Goal: Information Seeking & Learning: Check status

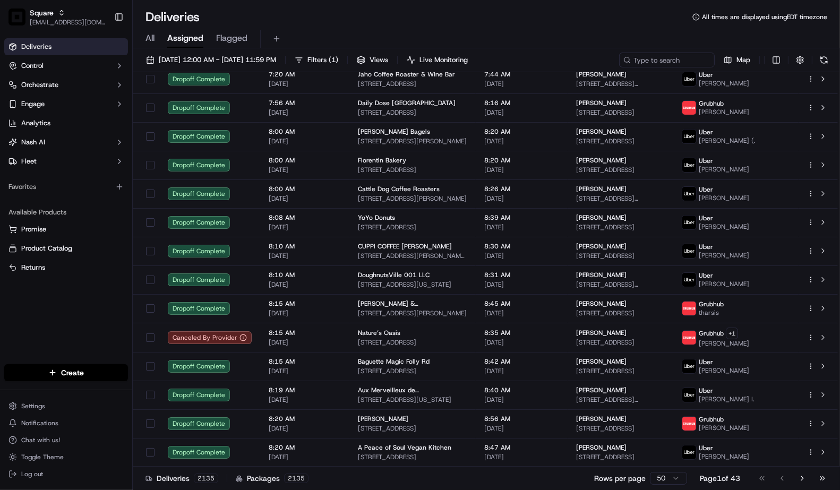
click at [81, 20] on span "[EMAIL_ADDRESS][DOMAIN_NAME]" at bounding box center [68, 22] width 76 height 8
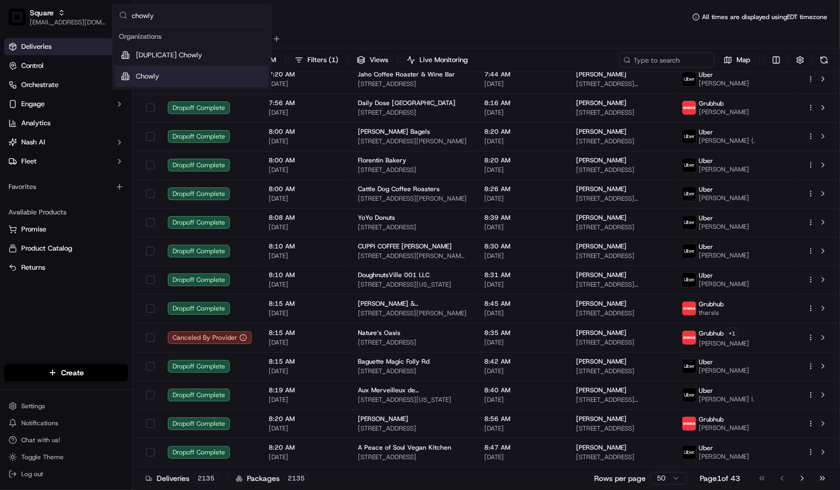
type input "chowly"
click at [135, 70] on div "Chowly" at bounding box center [192, 76] width 154 height 21
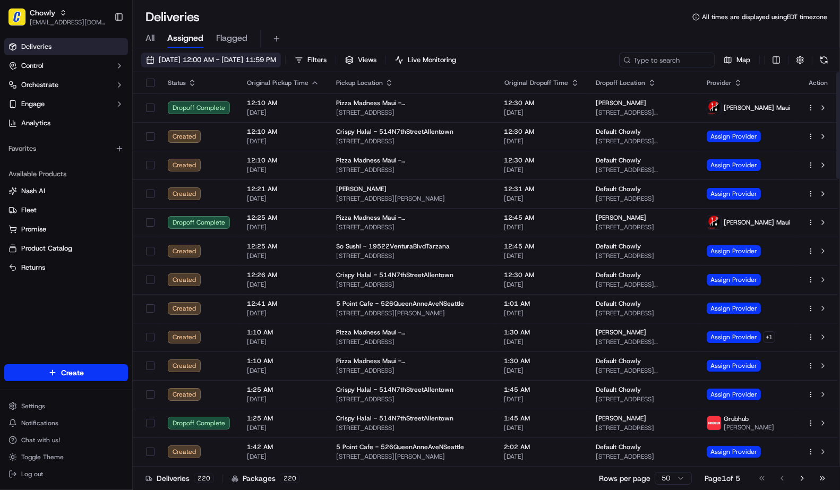
click at [231, 58] on span "09/19/2025 12:00 AM - 09/19/2025 11:59 PM" at bounding box center [217, 60] width 117 height 10
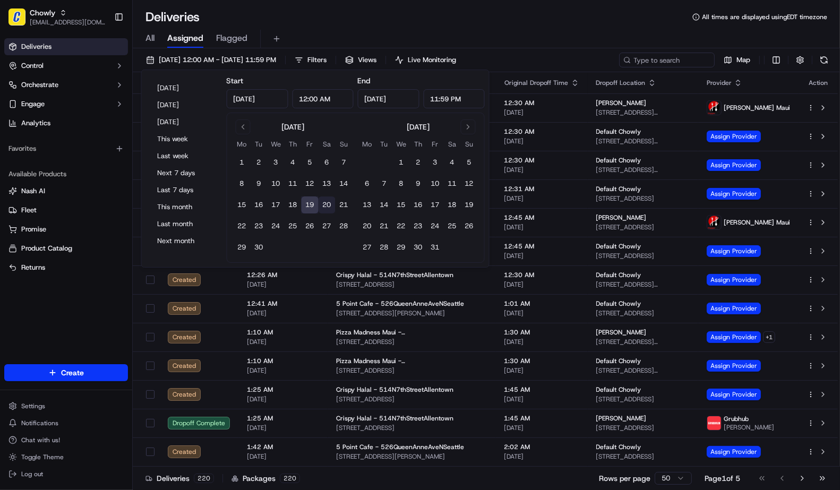
click at [326, 208] on button "20" at bounding box center [327, 205] width 17 height 17
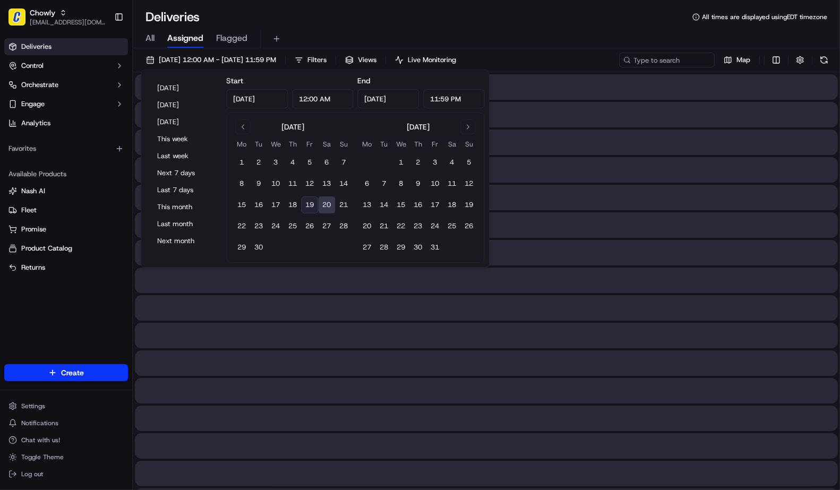
type input "Sep 20, 2025"
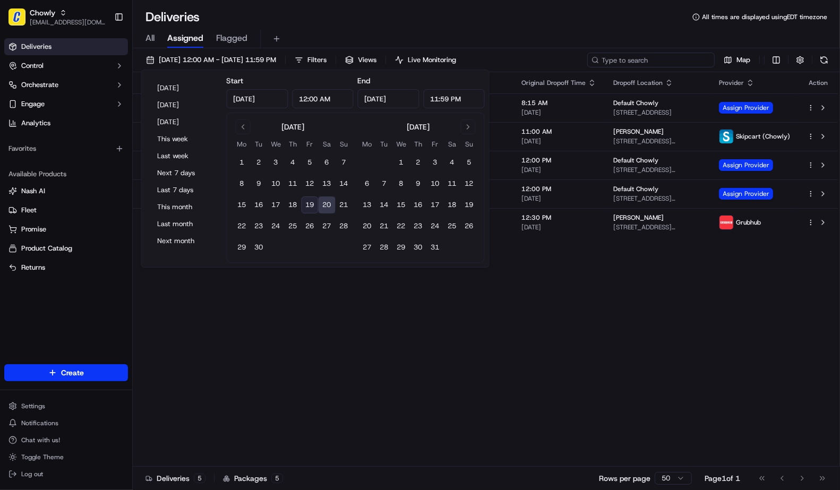
click at [660, 64] on input at bounding box center [650, 60] width 127 height 15
paste input "[PERSON_NAME]"
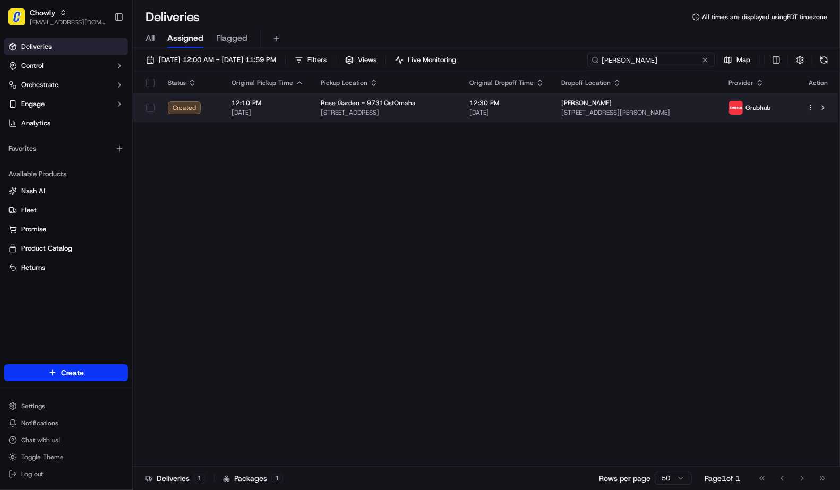
type input "[PERSON_NAME]"
click at [561, 103] on span "[PERSON_NAME]" at bounding box center [586, 103] width 50 height 8
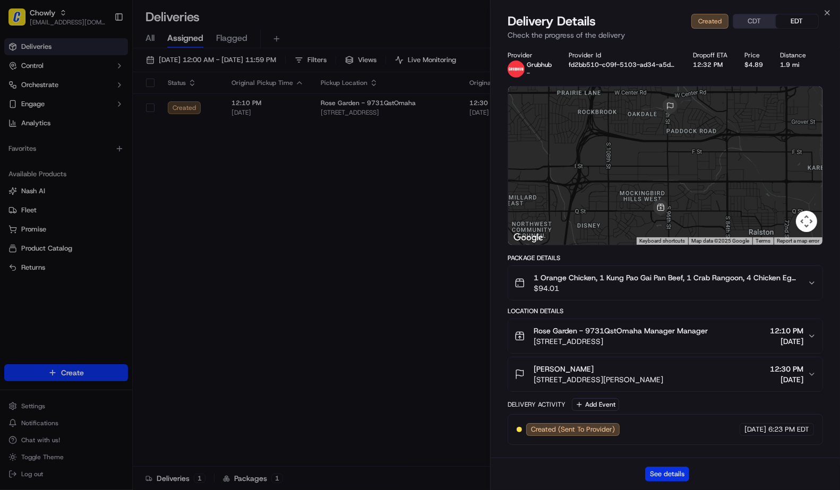
click at [668, 471] on button "See details" at bounding box center [667, 474] width 44 height 15
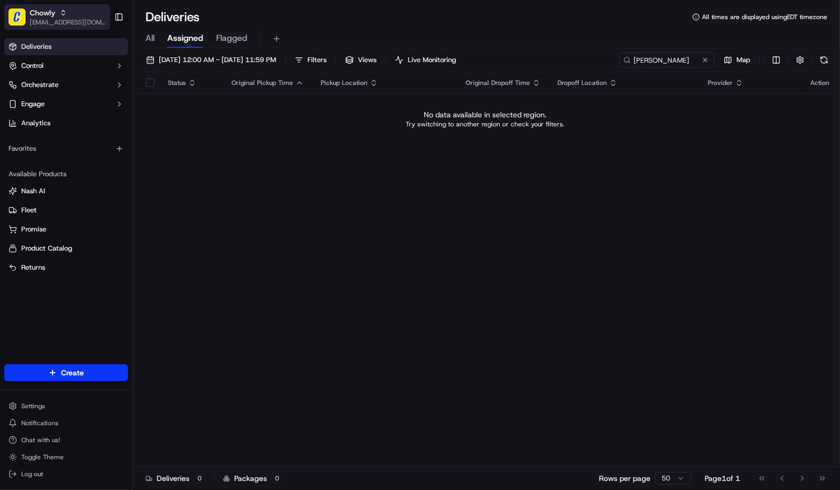
click at [49, 13] on span "Chowly" at bounding box center [42, 12] width 25 height 11
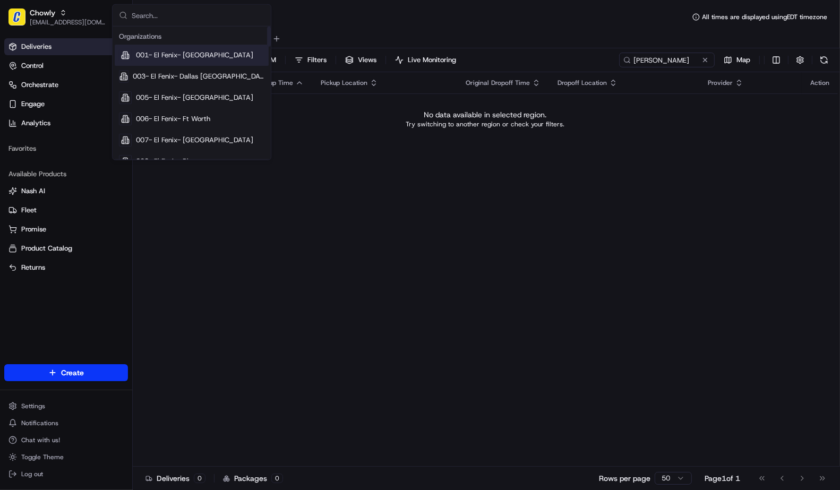
click at [165, 13] on input "text" at bounding box center [198, 15] width 133 height 21
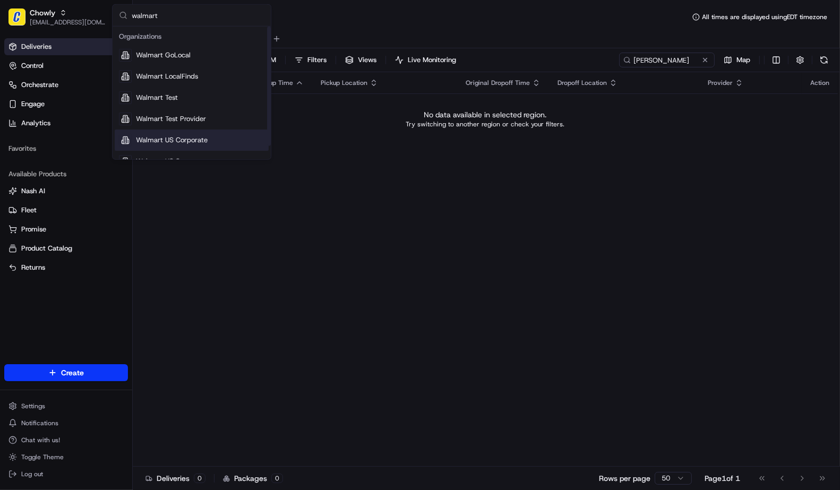
type input "walmart"
click at [181, 140] on span "Walmart US Corporate" at bounding box center [172, 140] width 72 height 10
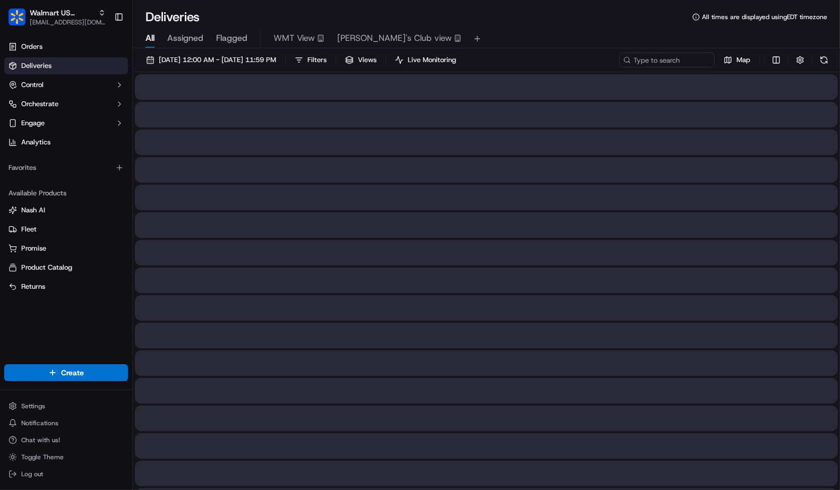
click at [152, 36] on span "All" at bounding box center [150, 38] width 9 height 13
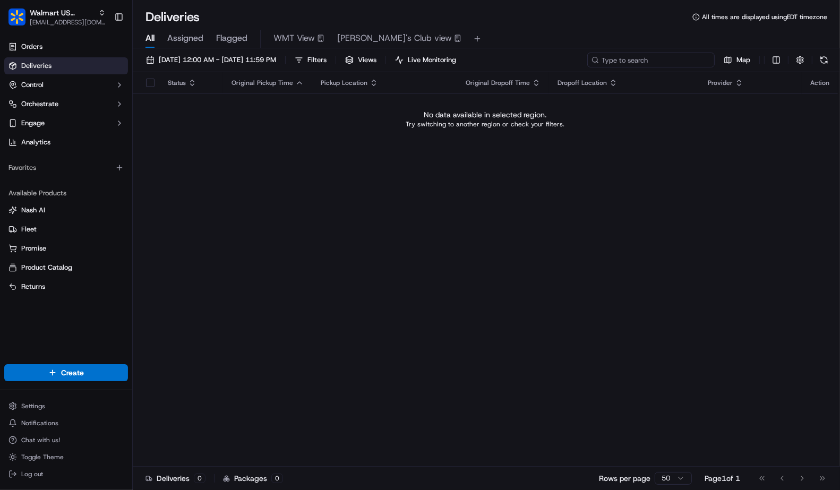
click at [645, 59] on input at bounding box center [650, 60] width 127 height 15
click at [641, 59] on input at bounding box center [650, 60] width 127 height 15
click at [491, 27] on div "All Assigned Flagged WMT View Sam's Club view" at bounding box center [486, 36] width 707 height 23
click at [247, 61] on span "09/20/2025 12:00 AM - 09/20/2025 11:59 PM" at bounding box center [217, 60] width 117 height 10
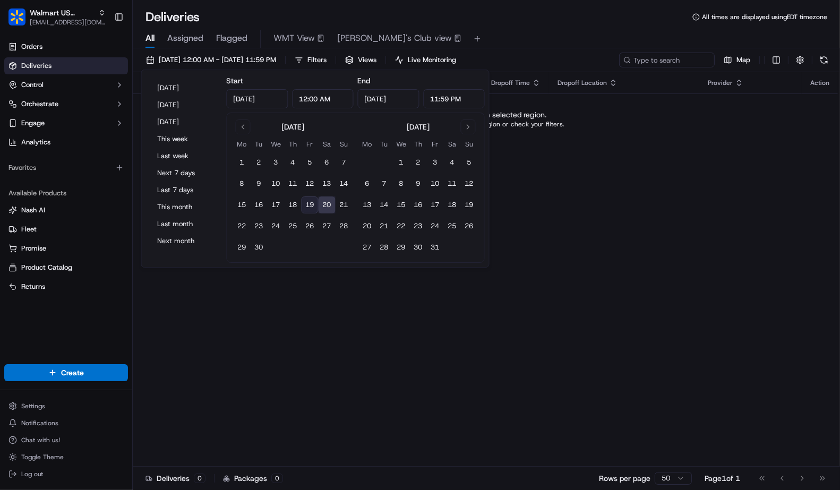
click at [309, 202] on button "19" at bounding box center [310, 205] width 17 height 17
type input "Sep 19, 2025"
click at [562, 11] on div "Deliveries All times are displayed using EDT timezone" at bounding box center [486, 16] width 707 height 17
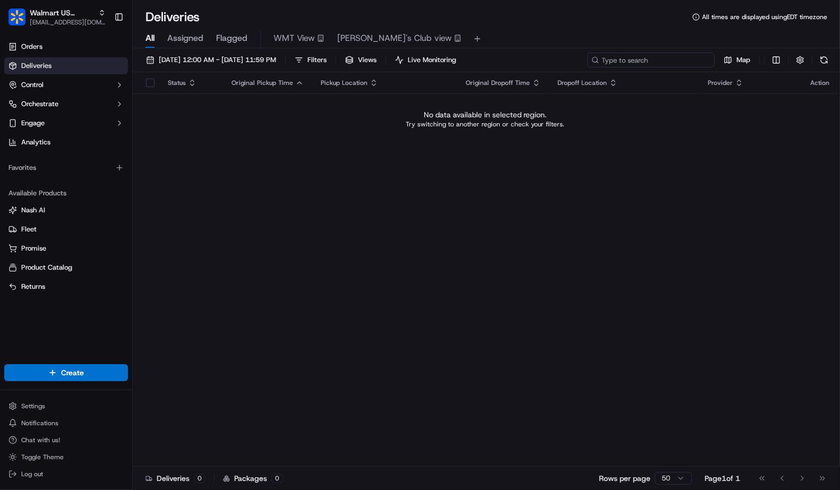
click at [672, 62] on input at bounding box center [650, 60] width 127 height 15
paste input "3552 seminary avenue. california"
click at [671, 61] on input "3552 seminary avenue. california" at bounding box center [650, 60] width 127 height 15
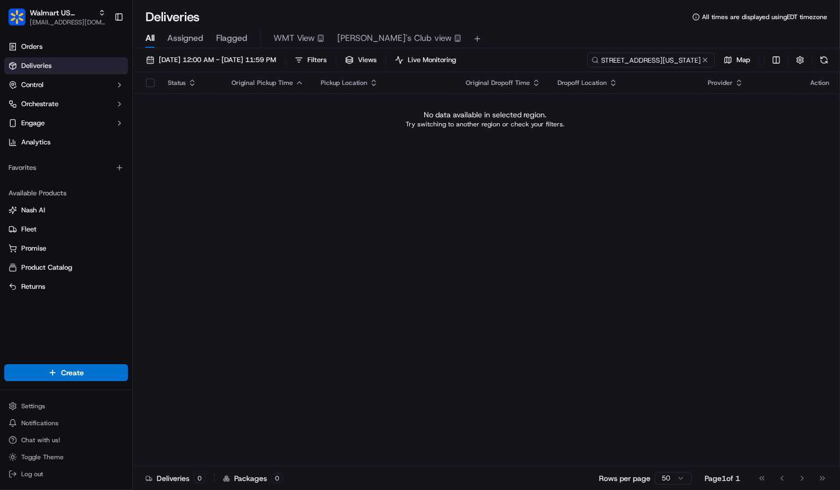
type input "3552 seminary avenue california"
click at [673, 61] on input "3552 seminary avenue california" at bounding box center [650, 60] width 127 height 15
click at [640, 64] on input "3552 seminary avenue california" at bounding box center [650, 60] width 127 height 15
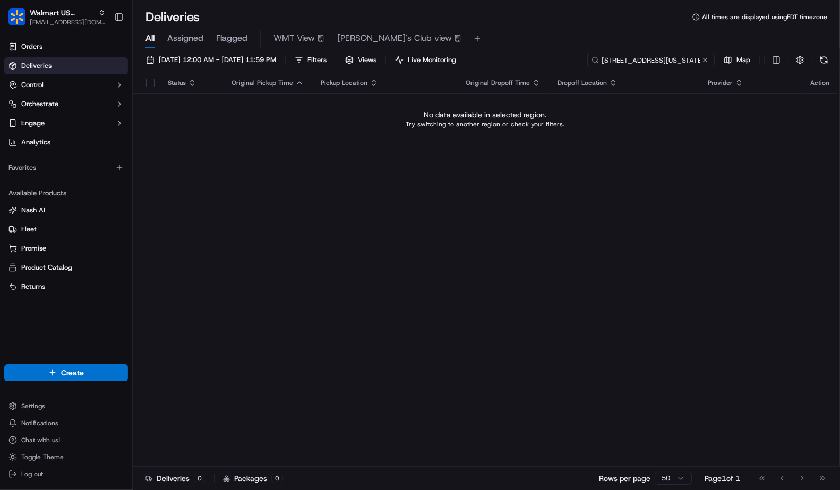
click at [665, 63] on input "3552 seminary avenue california" at bounding box center [650, 60] width 127 height 15
click at [183, 59] on span "09/19/2025 12:00 AM - 09/19/2025 11:59 PM" at bounding box center [217, 60] width 117 height 10
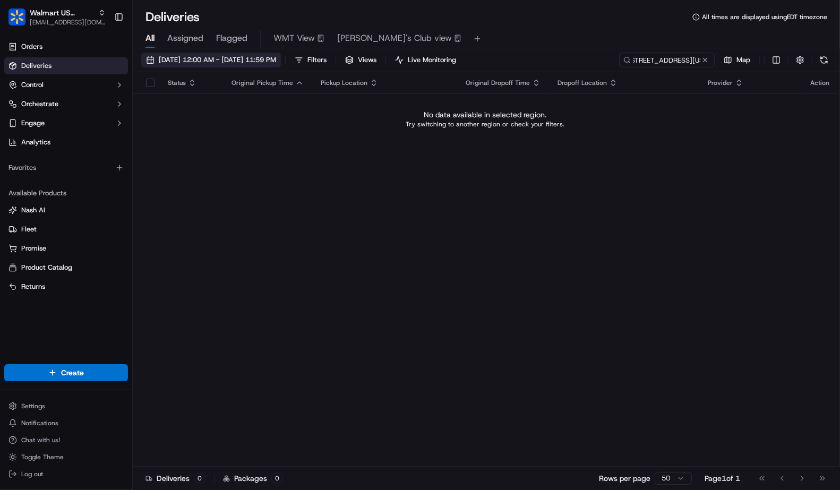
scroll to position [0, 0]
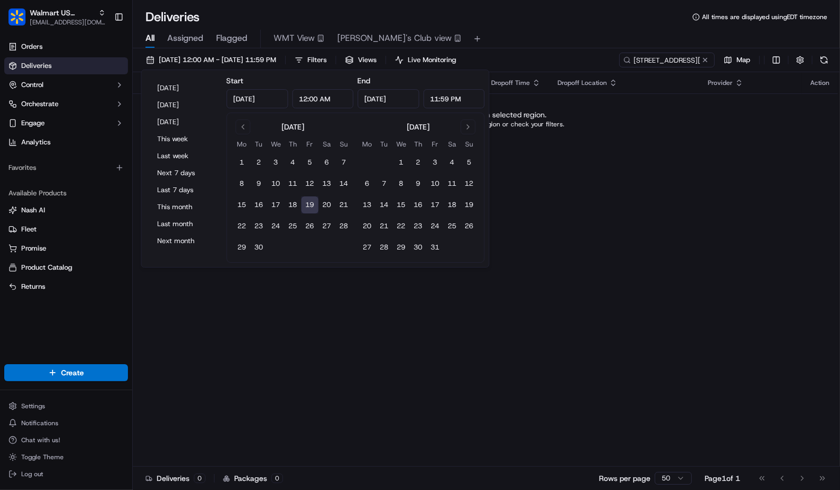
click at [307, 203] on button "19" at bounding box center [310, 205] width 17 height 17
click at [706, 60] on button at bounding box center [705, 60] width 11 height 11
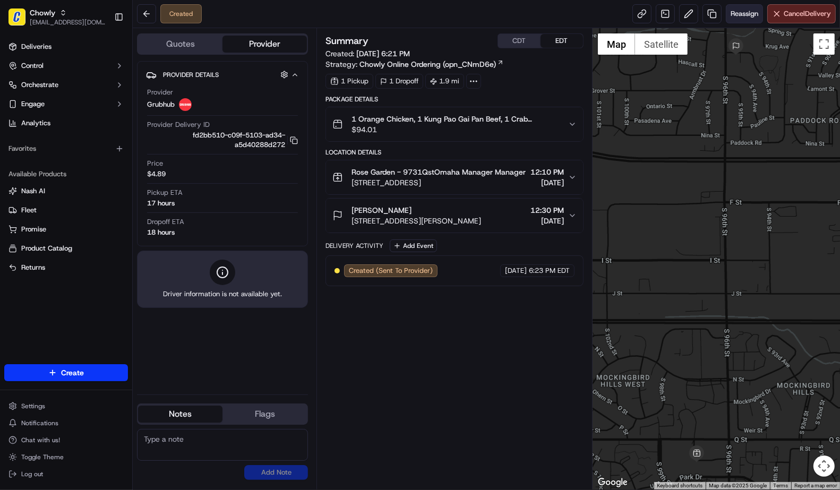
click at [740, 16] on span "Reassign" at bounding box center [745, 14] width 28 height 10
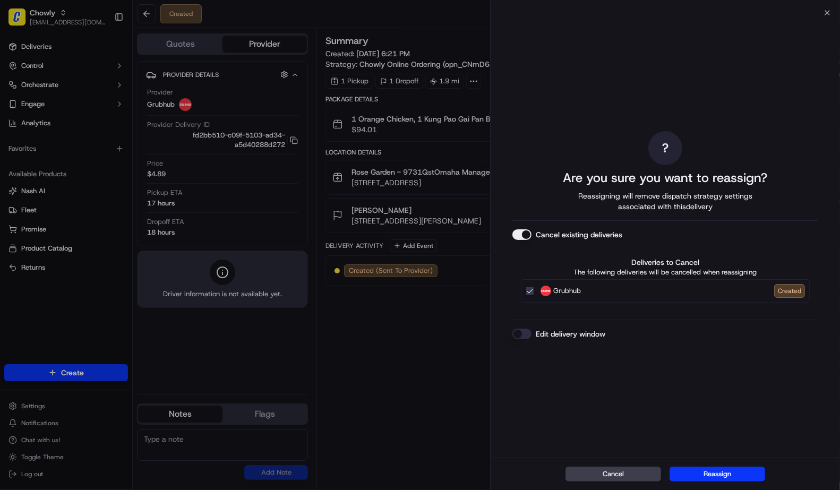
click at [519, 332] on button "Edit delivery window" at bounding box center [522, 334] width 19 height 11
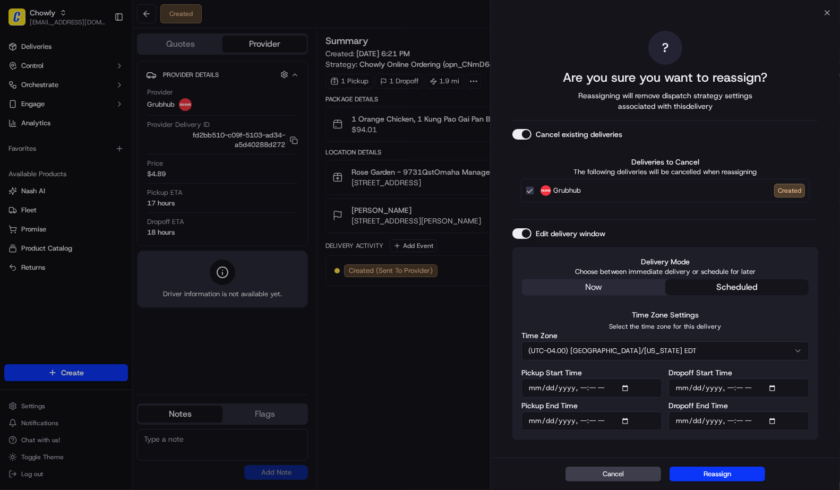
click at [590, 289] on div "? Are you sure you want to reassign? Reassigning will remove dispatch strategy …" at bounding box center [666, 235] width 306 height 441
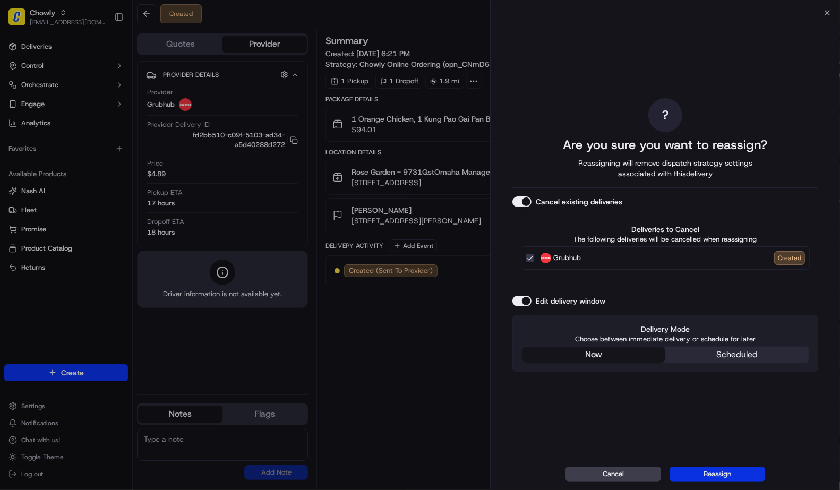
click at [716, 475] on button "Reassign" at bounding box center [718, 474] width 96 height 15
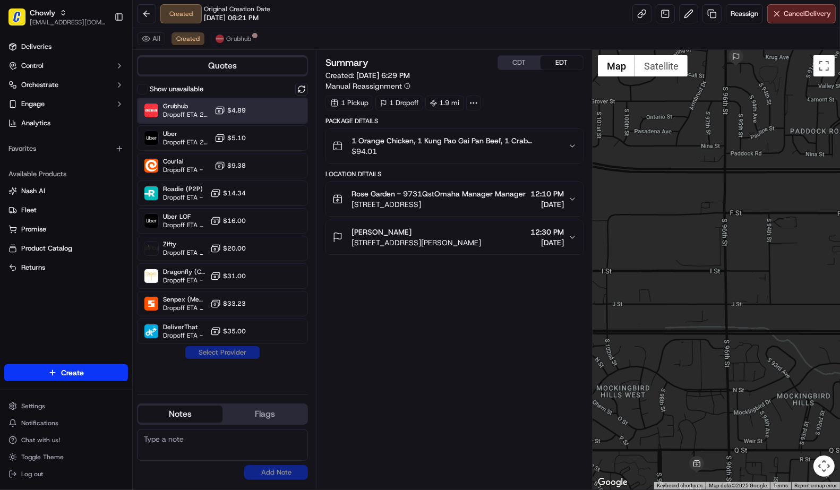
click at [273, 114] on div at bounding box center [275, 110] width 13 height 13
click at [239, 354] on button "Assign Provider" at bounding box center [222, 352] width 75 height 13
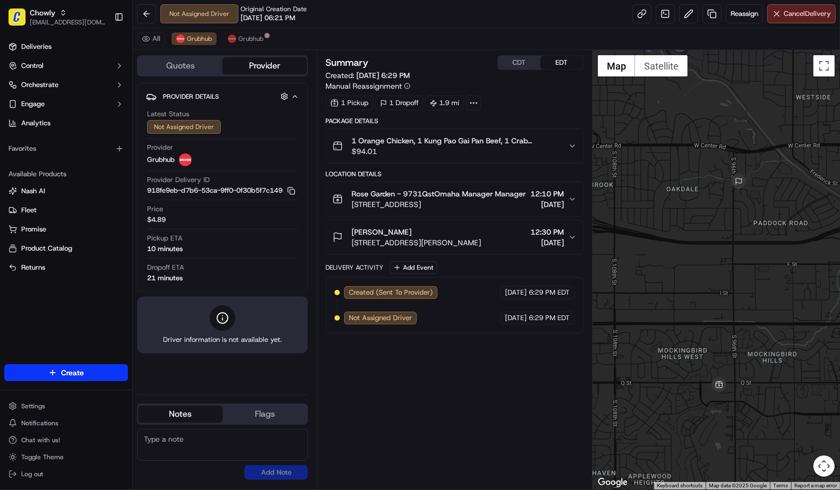
click at [573, 200] on icon "button" at bounding box center [572, 199] width 4 height 2
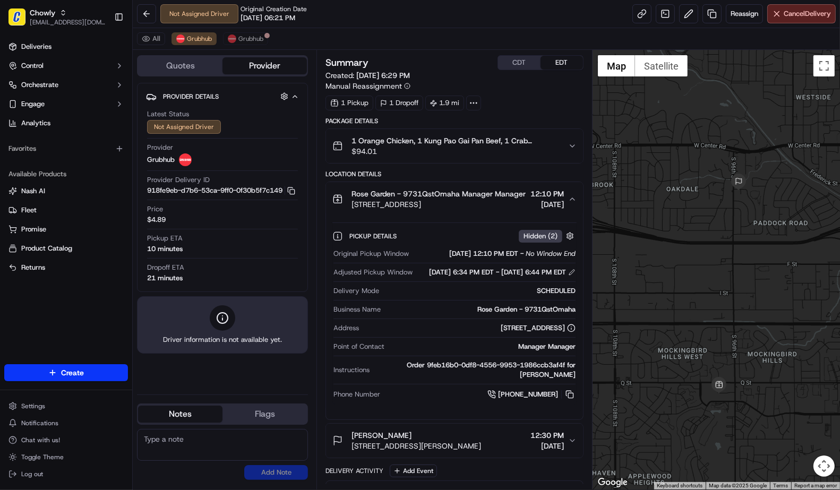
click at [573, 203] on icon "button" at bounding box center [572, 199] width 8 height 8
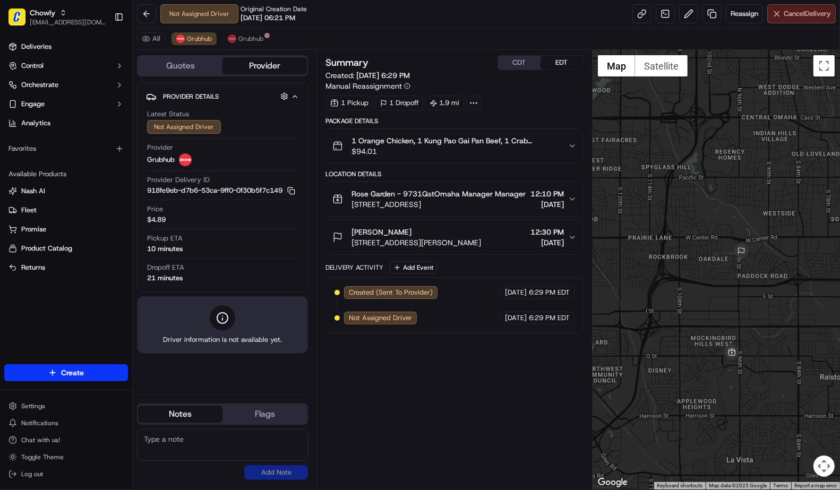
click at [789, 16] on span "Cancel Delivery" at bounding box center [807, 14] width 47 height 10
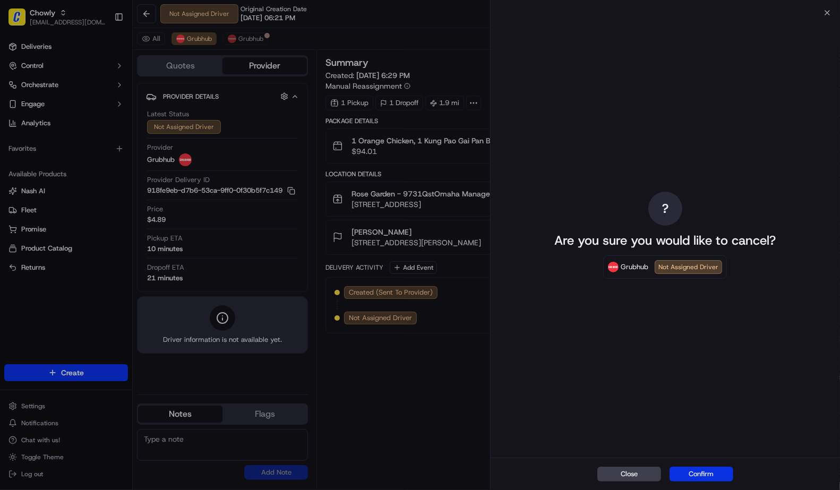
click at [699, 474] on button "Confirm" at bounding box center [702, 474] width 64 height 15
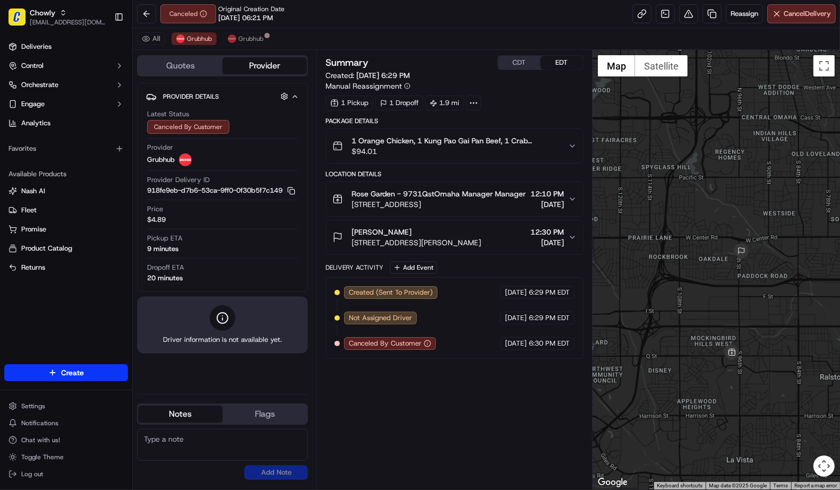
drag, startPoint x: 374, startPoint y: 421, endPoint x: 378, endPoint y: 436, distance: 14.8
click at [374, 421] on div "Summary CDT EDT Created: [DATE] 6:29 PM Manual Reassignment 1 Pickup 1 Dropoff …" at bounding box center [455, 269] width 258 height 429
click at [436, 418] on div "Summary CDT EDT Created: [DATE] 6:29 PM Manual Reassignment 1 Pickup 1 Dropoff …" at bounding box center [455, 269] width 258 height 429
click at [240, 444] on textarea at bounding box center [222, 445] width 171 height 32
paste textarea "Caller Details: Merchant Reason for call: The customer would like to pickup Res…"
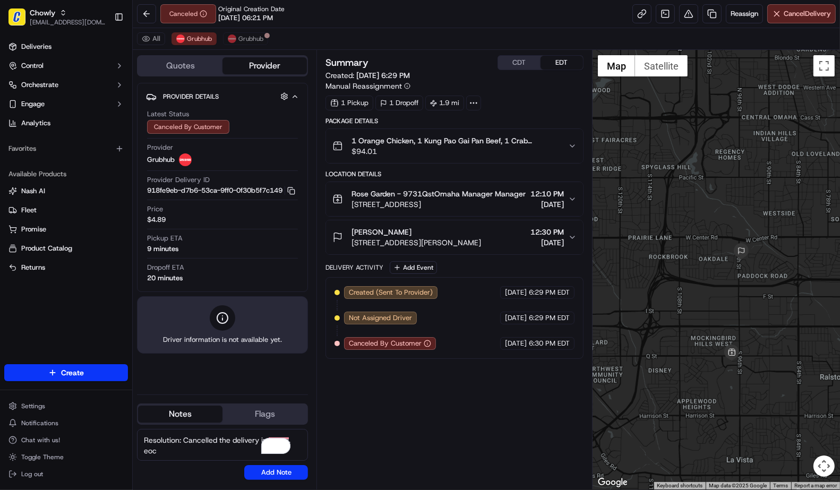
scroll to position [16, 0]
type textarea "Caller Details: Merchant Reason for call: The customer would like to pick up Re…"
click at [252, 471] on button "Add Note" at bounding box center [276, 472] width 64 height 15
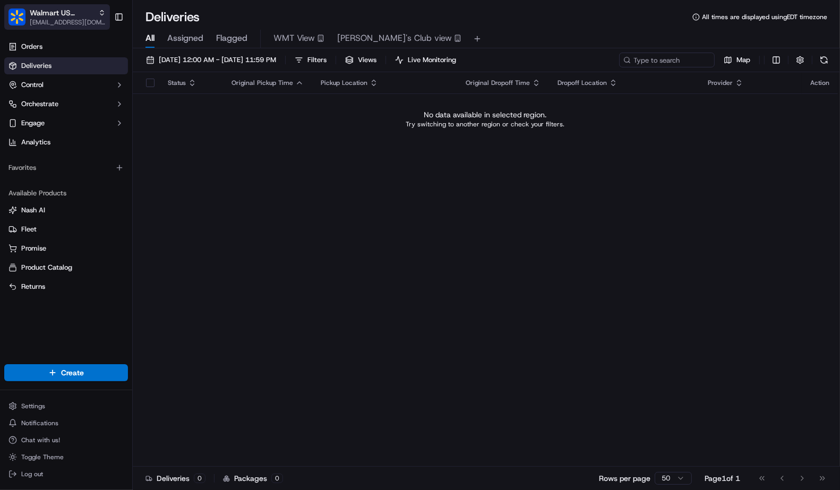
click at [70, 18] on span "[EMAIL_ADDRESS][DOMAIN_NAME]" at bounding box center [68, 22] width 76 height 8
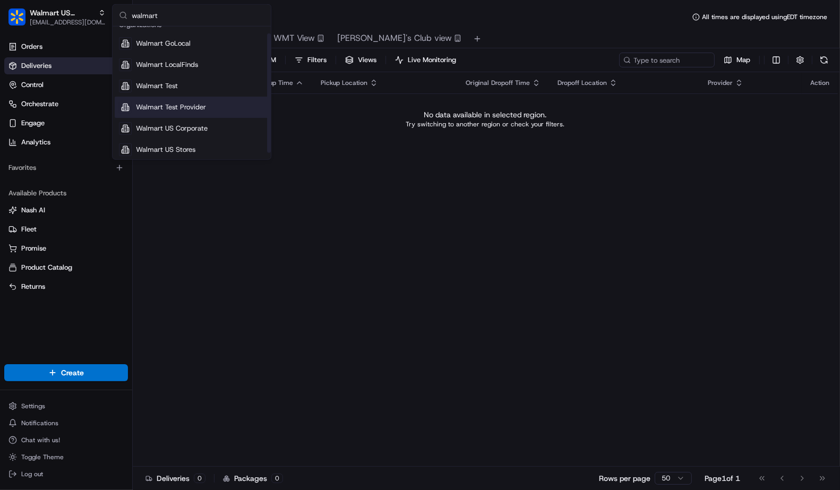
scroll to position [14, 0]
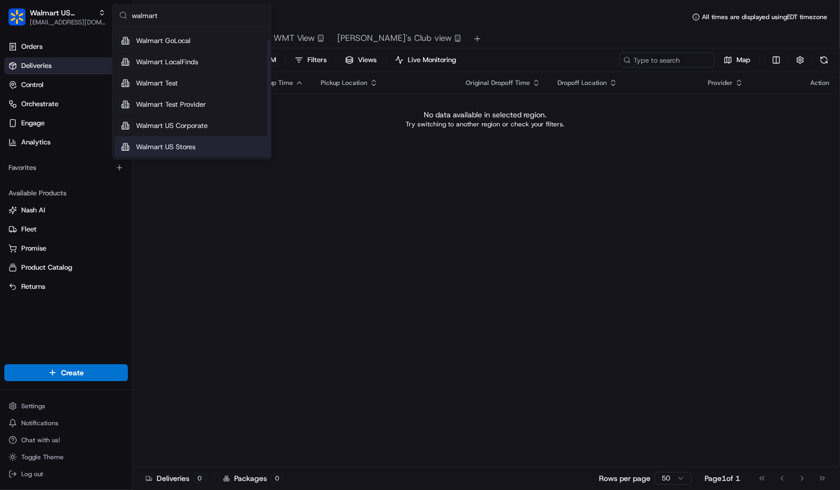
type input "walmart"
click at [216, 146] on div "Walmart US Stores" at bounding box center [192, 146] width 154 height 21
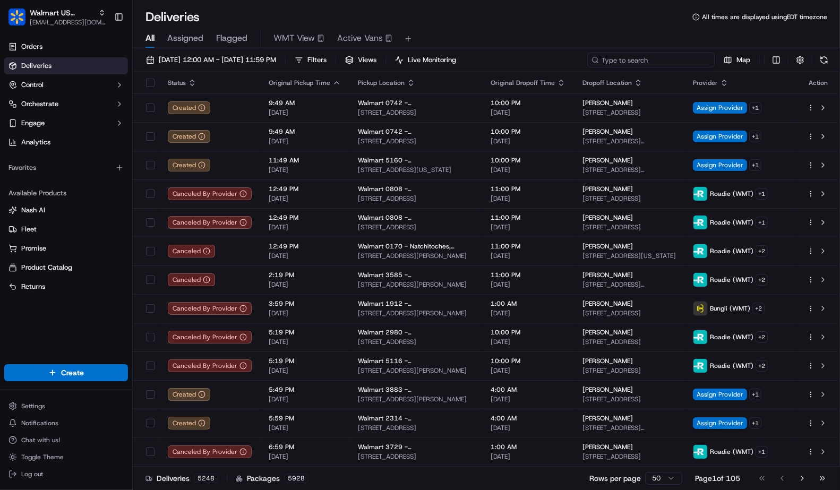
click at [668, 61] on input at bounding box center [650, 60] width 127 height 15
paste input "3552 seminary avenue california"
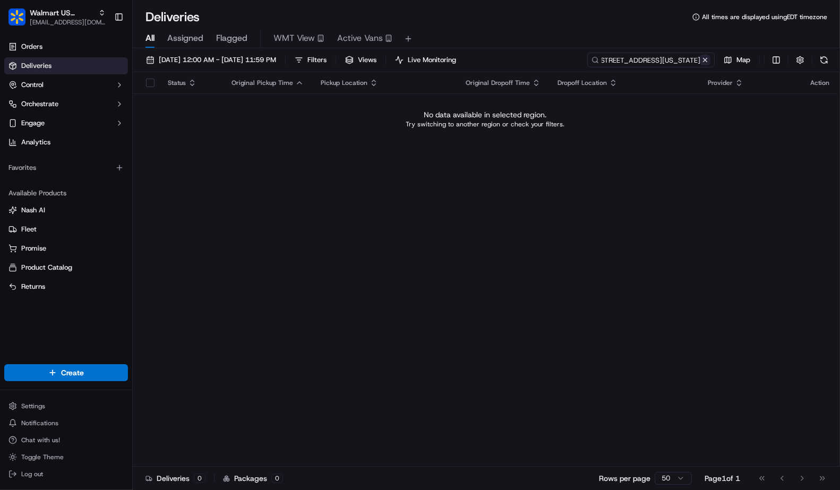
type input "3552 seminary avenue california"
click at [704, 61] on button at bounding box center [705, 60] width 11 height 11
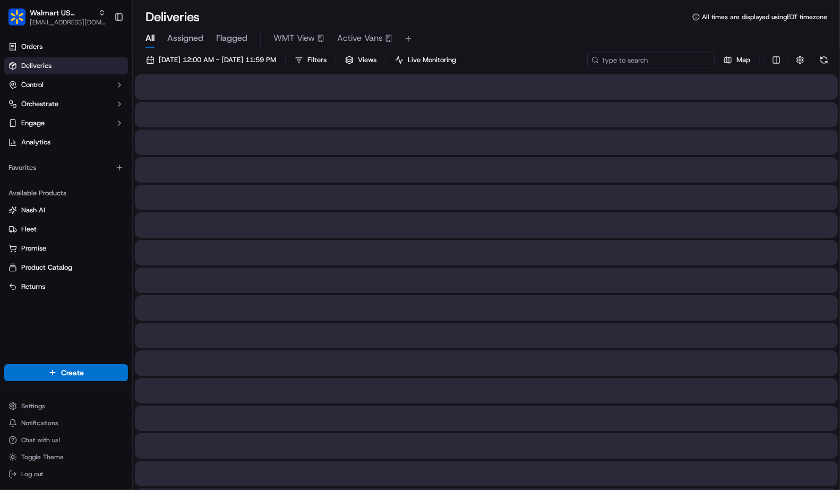
click at [656, 59] on input at bounding box center [650, 60] width 127 height 15
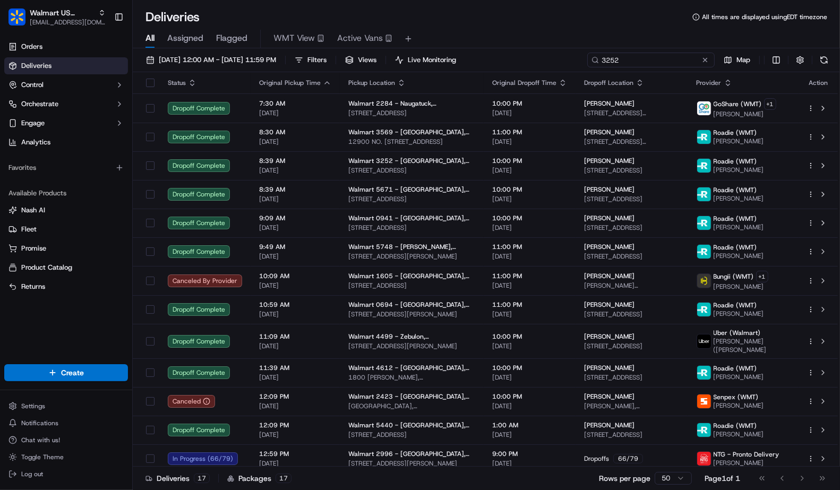
click at [642, 60] on input "3252" at bounding box center [650, 60] width 127 height 15
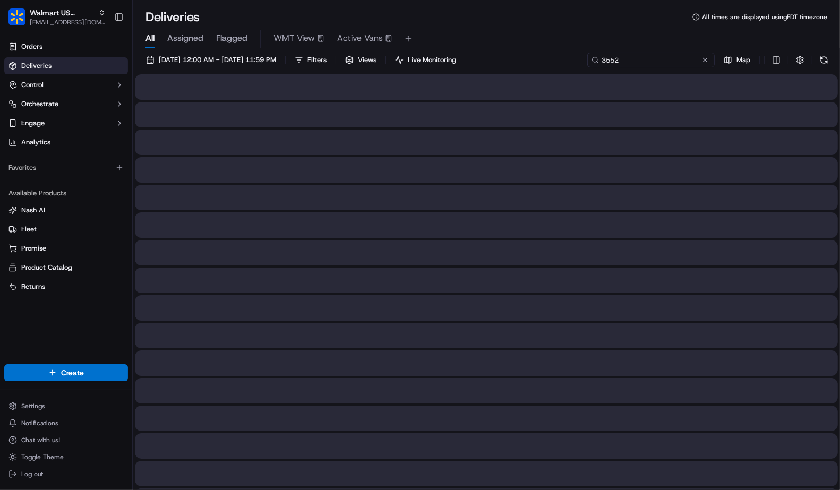
click at [630, 59] on input "3552" at bounding box center [650, 60] width 127 height 15
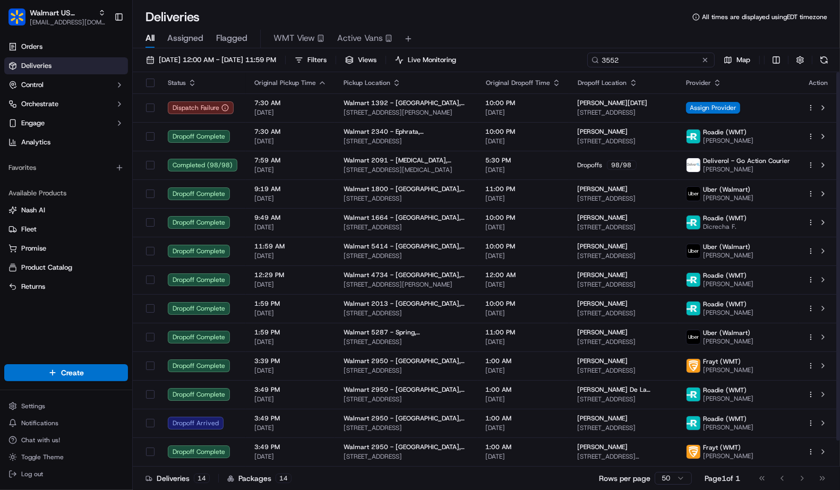
click at [664, 62] on input "3552" at bounding box center [650, 60] width 127 height 15
paste input "seminary"
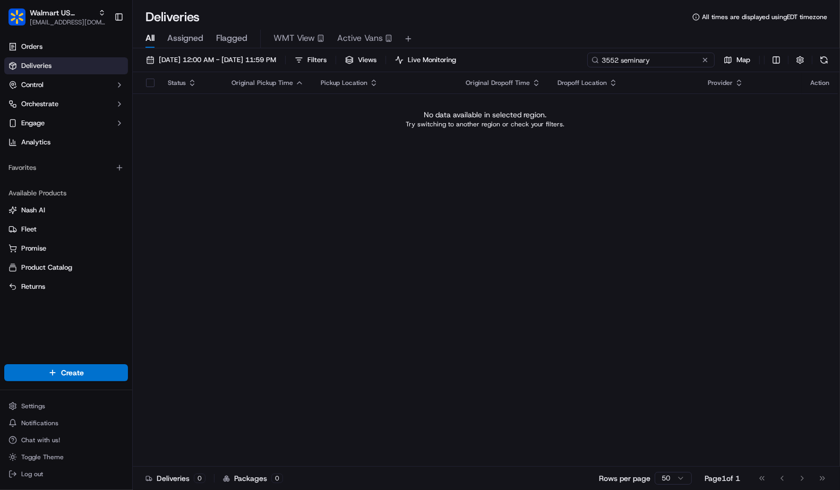
type input "3552 seminary"
click at [688, 59] on input "3552 seminary" at bounding box center [650, 60] width 127 height 15
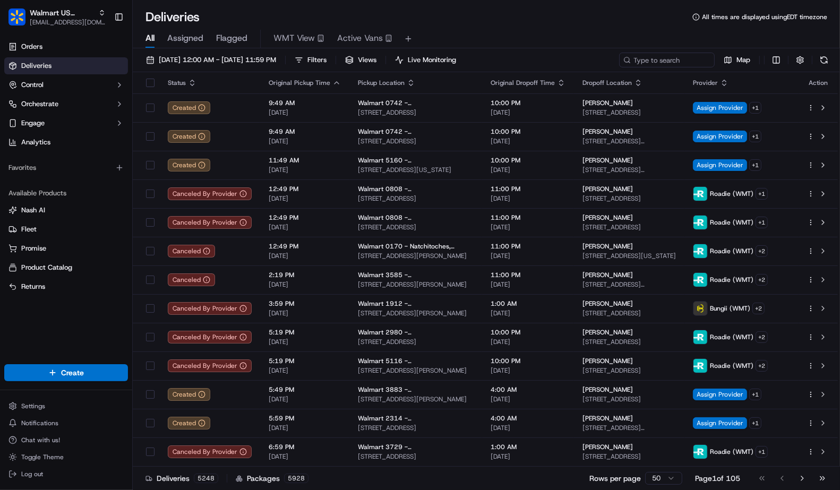
click at [508, 17] on div "Deliveries All times are displayed using EDT timezone" at bounding box center [486, 16] width 707 height 17
click at [576, 27] on div "All Assigned Flagged WMT View Active Vans" at bounding box center [486, 36] width 707 height 23
click at [534, 24] on div "Deliveries All times are displayed using EDT timezone" at bounding box center [486, 16] width 707 height 17
click at [86, 14] on span "Walmart US Stores" at bounding box center [62, 12] width 64 height 11
type input "shef dire"
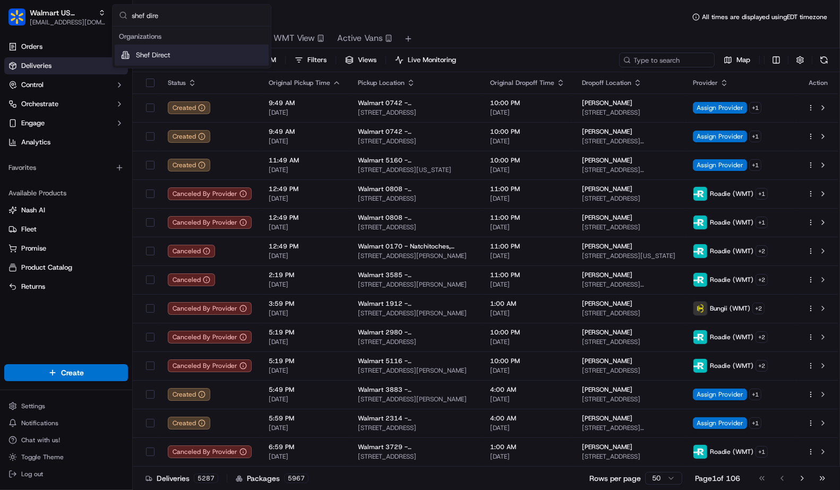
click at [150, 52] on span "Shef Direct" at bounding box center [153, 55] width 35 height 10
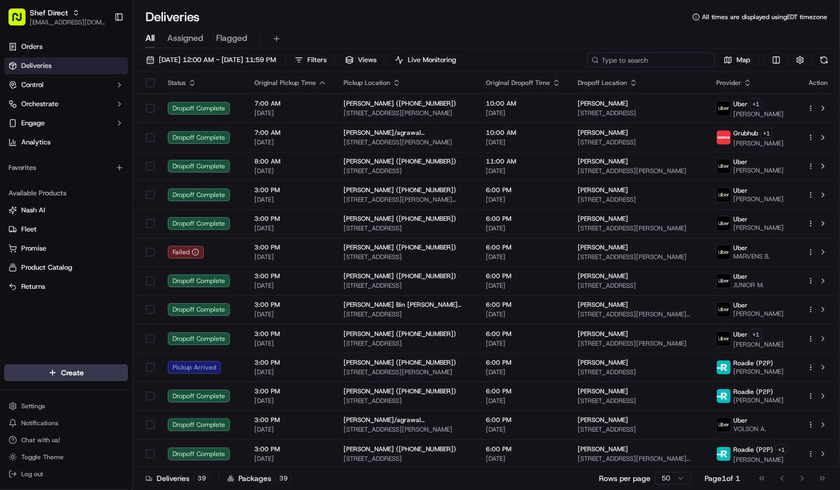
click at [697, 55] on input at bounding box center [650, 60] width 127 height 15
paste input "r3DGBkzCbgp"
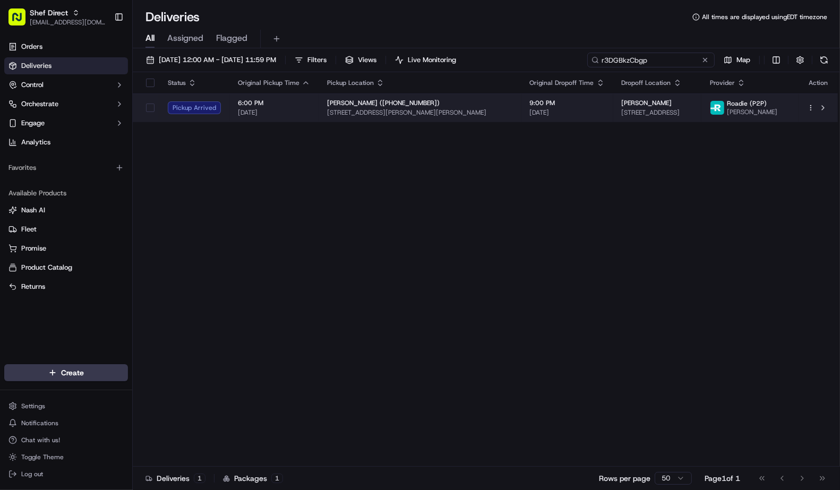
type input "r3DGBkzCbgp"
click at [530, 109] on span "[DATE]" at bounding box center [567, 112] width 75 height 8
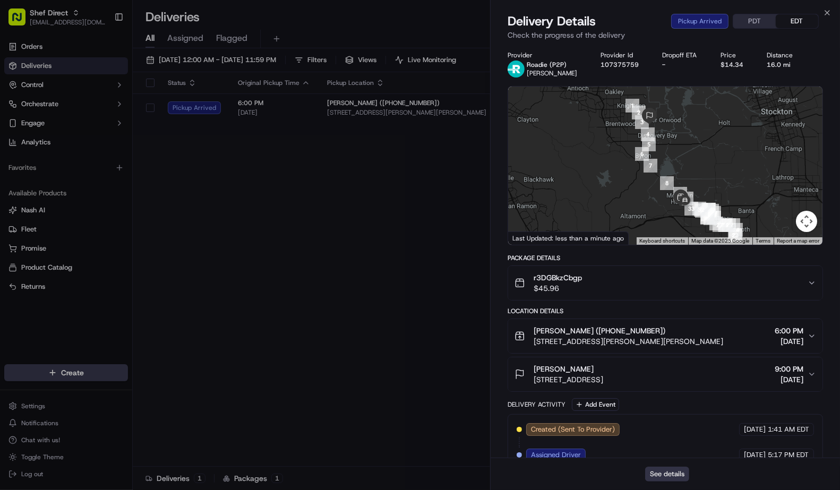
click at [653, 470] on button "See details" at bounding box center [667, 474] width 44 height 15
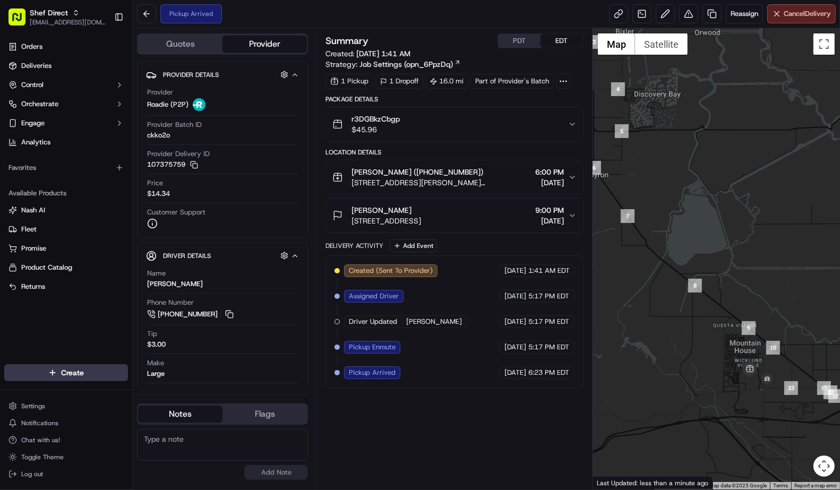
drag, startPoint x: 698, startPoint y: 393, endPoint x: 694, endPoint y: 349, distance: 43.8
click at [668, 344] on div at bounding box center [716, 259] width 247 height 462
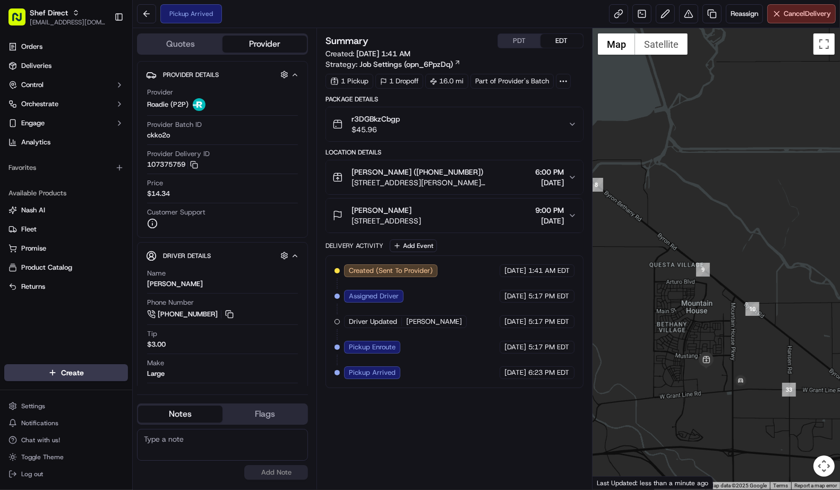
drag, startPoint x: 790, startPoint y: 354, endPoint x: 750, endPoint y: 326, distance: 49.1
click at [757, 319] on div at bounding box center [716, 259] width 247 height 462
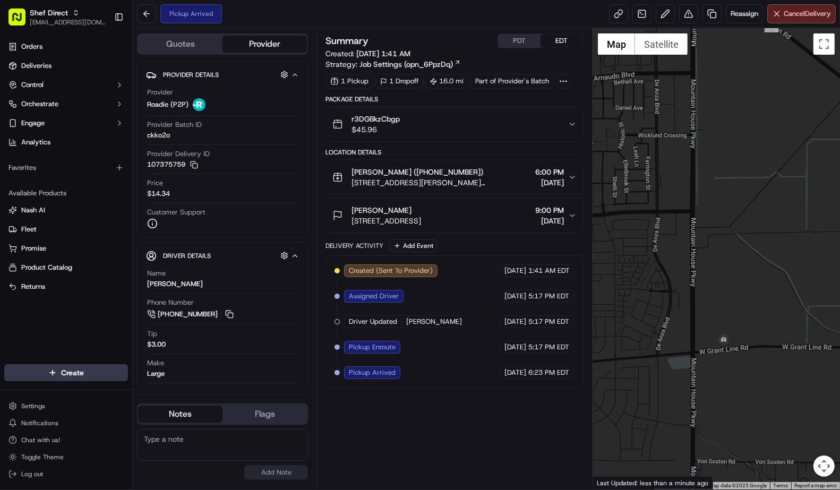
drag, startPoint x: 733, startPoint y: 324, endPoint x: 754, endPoint y: 300, distance: 32.4
click at [754, 300] on div at bounding box center [716, 259] width 247 height 462
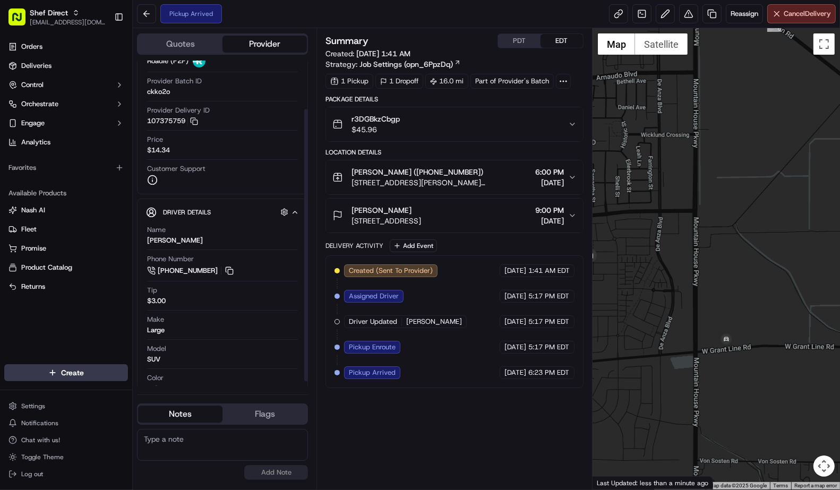
scroll to position [62, 0]
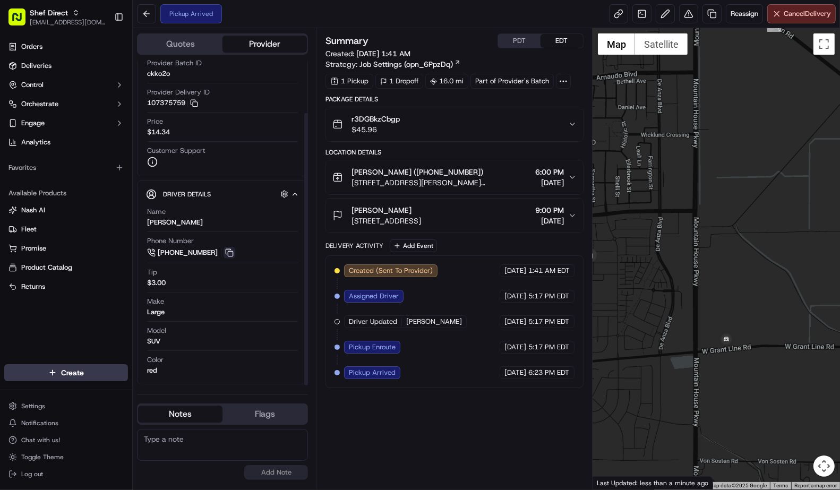
click at [229, 254] on button at bounding box center [230, 253] width 12 height 12
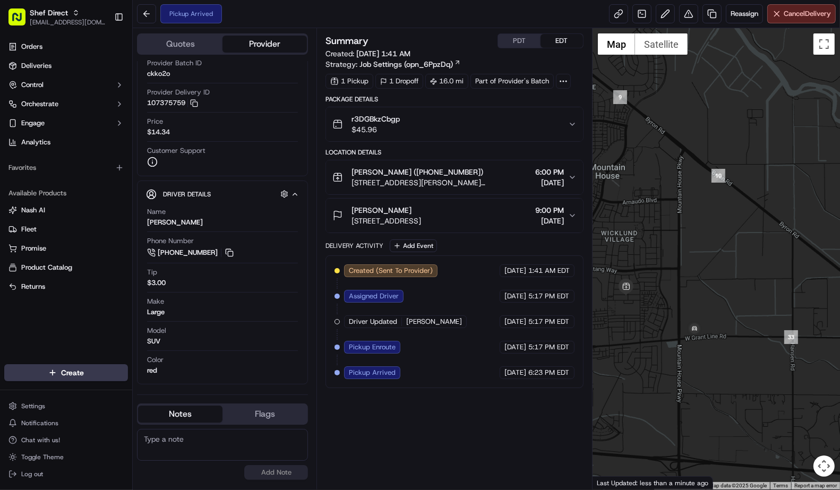
drag, startPoint x: 655, startPoint y: 327, endPoint x: 700, endPoint y: 326, distance: 44.6
click at [700, 326] on div at bounding box center [716, 259] width 247 height 462
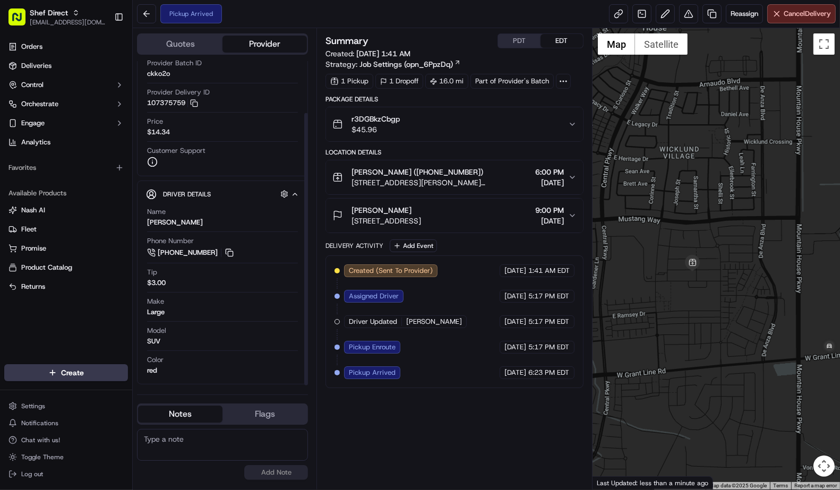
click at [459, 441] on div "Summary PDT EDT Created: 09/19/2025 1:41 AM Strategy: Job Settings (opn_6PpzDq)…" at bounding box center [455, 258] width 258 height 451
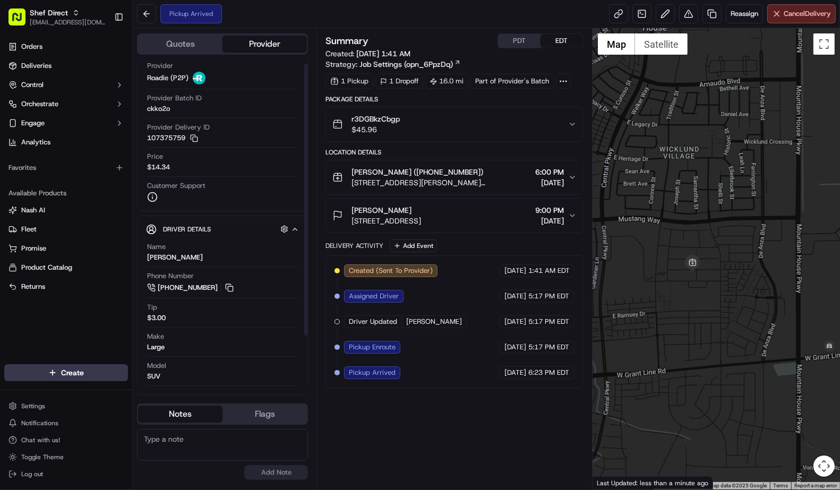
scroll to position [0, 0]
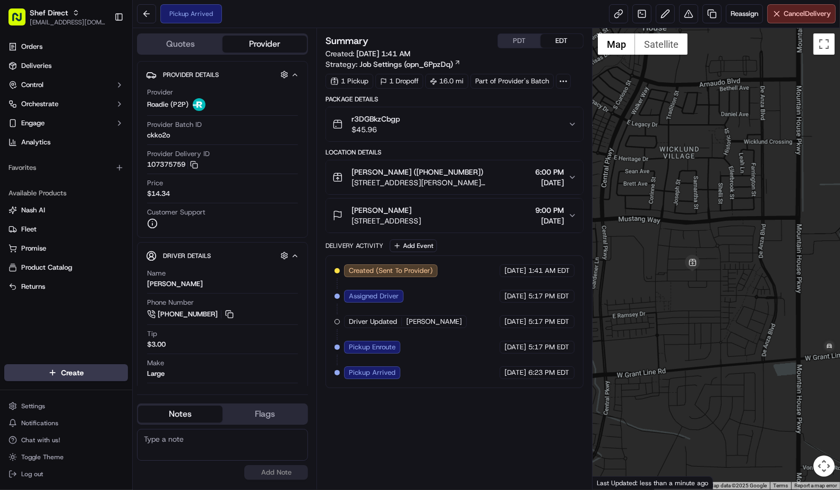
click at [689, 353] on div at bounding box center [716, 259] width 247 height 462
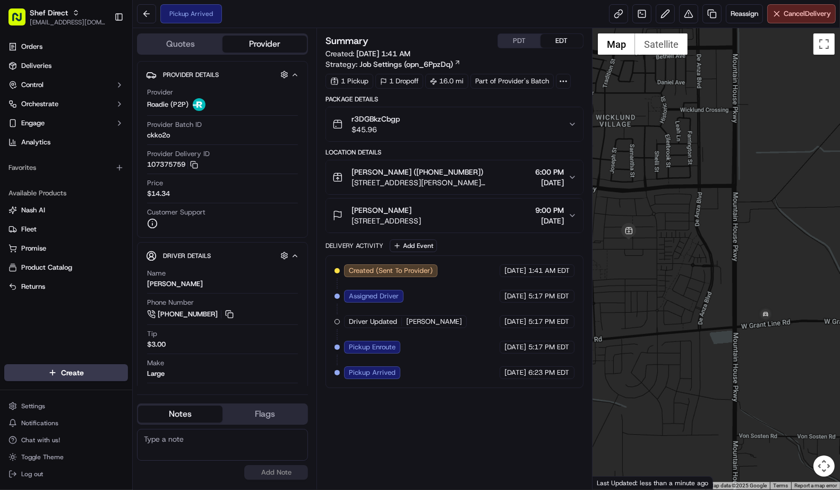
drag, startPoint x: 711, startPoint y: 330, endPoint x: 652, endPoint y: 300, distance: 65.6
click at [652, 300] on div at bounding box center [716, 259] width 247 height 462
click at [678, 296] on div at bounding box center [716, 259] width 247 height 462
drag, startPoint x: 678, startPoint y: 296, endPoint x: 667, endPoint y: 303, distance: 13.1
click at [667, 303] on div at bounding box center [716, 259] width 247 height 462
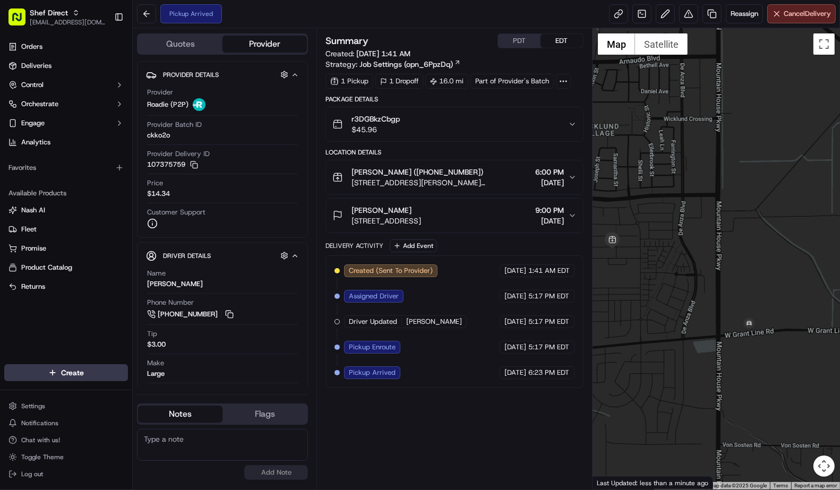
drag, startPoint x: 434, startPoint y: 425, endPoint x: 426, endPoint y: 446, distance: 22.2
click at [434, 426] on div "Summary PDT EDT Created: 09/19/2025 1:41 AM Strategy: Job Settings (opn_6PpzDq)…" at bounding box center [455, 258] width 258 height 451
click at [416, 432] on div "Summary PDT EDT Created: 09/19/2025 1:41 AM Strategy: Job Settings (opn_6PpzDq)…" at bounding box center [455, 258] width 258 height 451
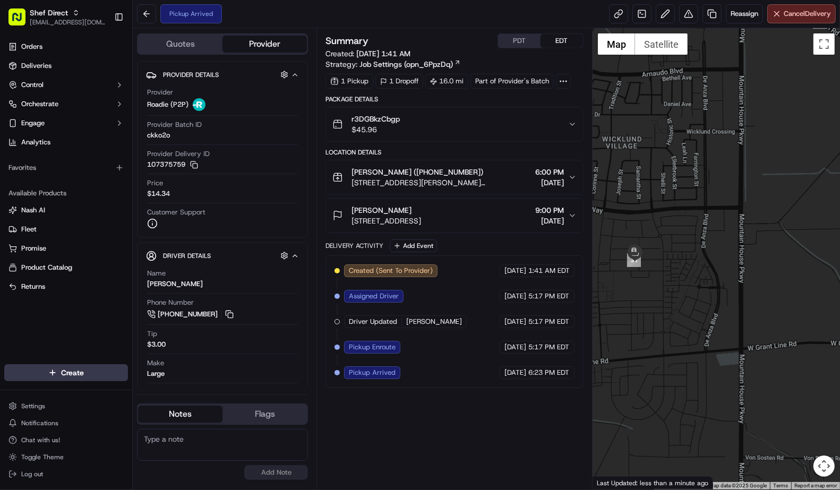
drag, startPoint x: 694, startPoint y: 348, endPoint x: 689, endPoint y: 311, distance: 37.4
click at [715, 358] on div at bounding box center [716, 259] width 247 height 462
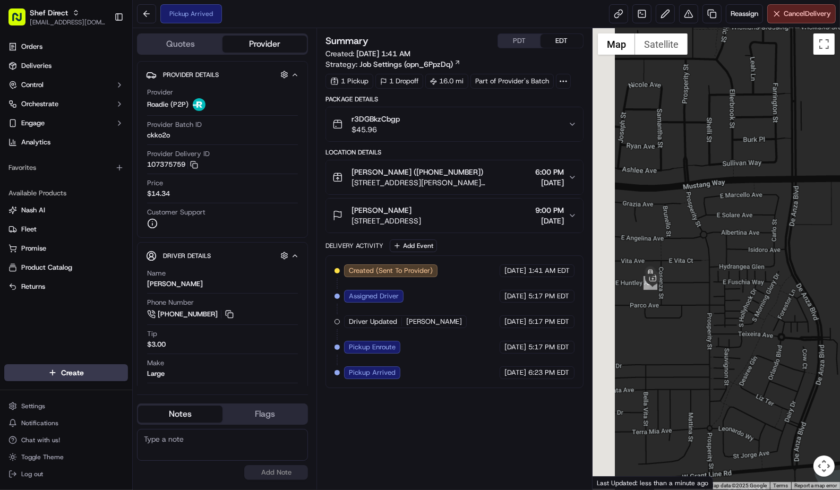
drag, startPoint x: 665, startPoint y: 285, endPoint x: 717, endPoint y: 319, distance: 61.7
click at [717, 319] on div at bounding box center [716, 259] width 247 height 462
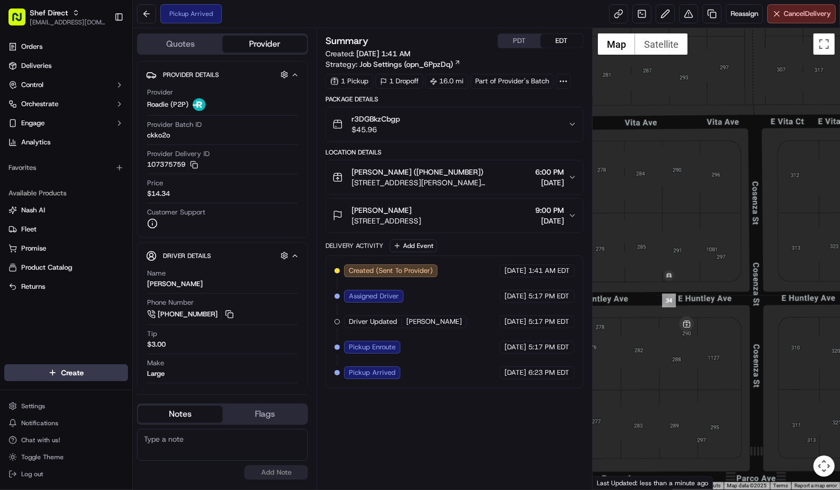
drag, startPoint x: 686, startPoint y: 293, endPoint x: 724, endPoint y: 335, distance: 56.7
click at [724, 335] on div at bounding box center [716, 259] width 247 height 462
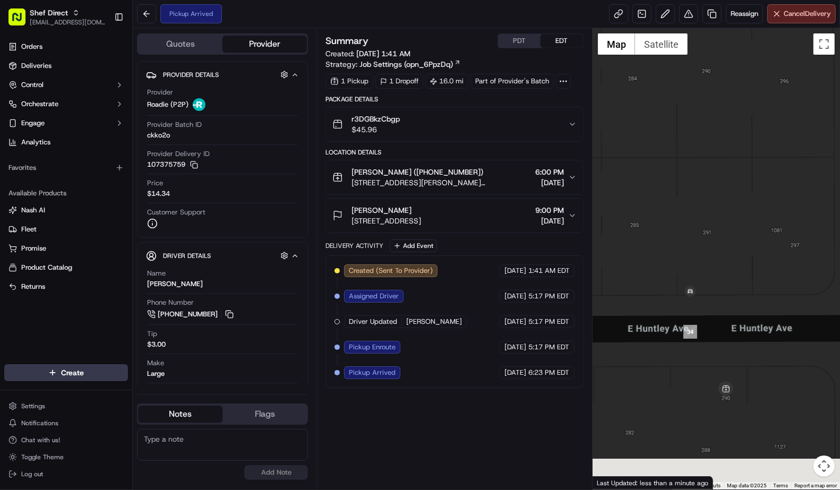
drag, startPoint x: 756, startPoint y: 393, endPoint x: 746, endPoint y: 335, distance: 58.8
click at [746, 335] on div at bounding box center [716, 259] width 247 height 462
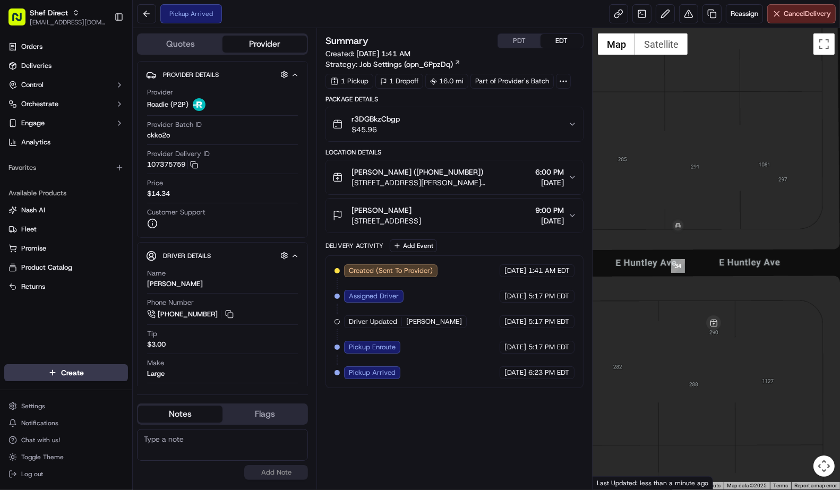
drag, startPoint x: 744, startPoint y: 309, endPoint x: 744, endPoint y: 327, distance: 18.6
click at [744, 327] on div at bounding box center [716, 259] width 247 height 462
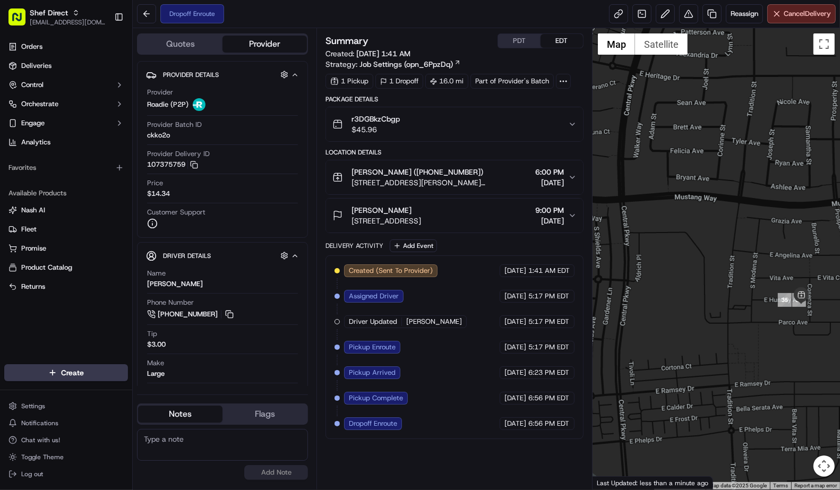
drag, startPoint x: 643, startPoint y: 372, endPoint x: 735, endPoint y: 335, distance: 98.8
click at [736, 335] on div at bounding box center [716, 259] width 247 height 462
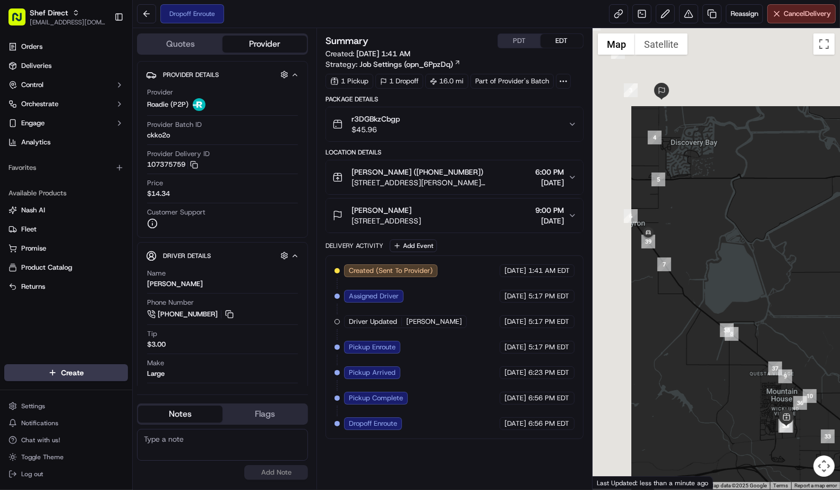
drag, startPoint x: 706, startPoint y: 354, endPoint x: 712, endPoint y: 363, distance: 10.9
click at [712, 364] on div at bounding box center [716, 259] width 247 height 462
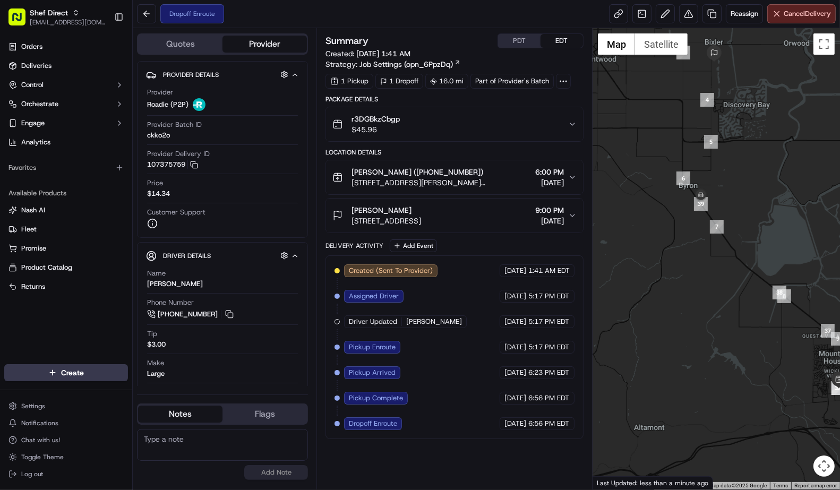
click at [575, 121] on icon "button" at bounding box center [572, 124] width 8 height 8
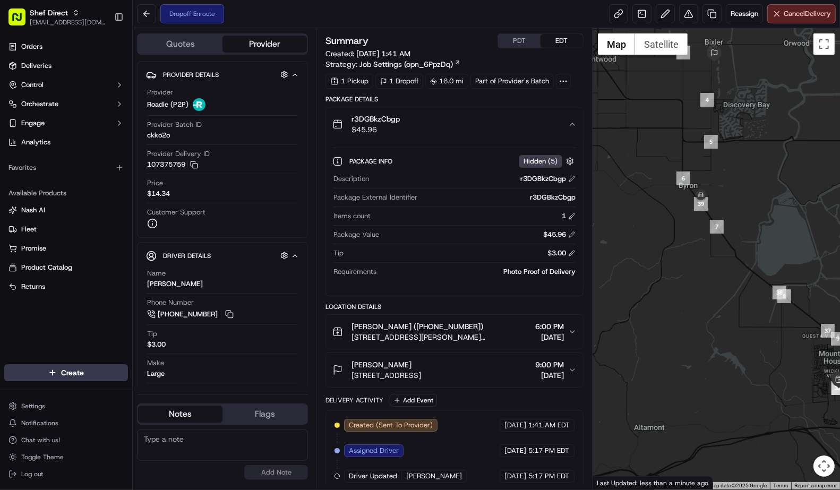
click at [569, 124] on icon "button" at bounding box center [572, 124] width 8 height 8
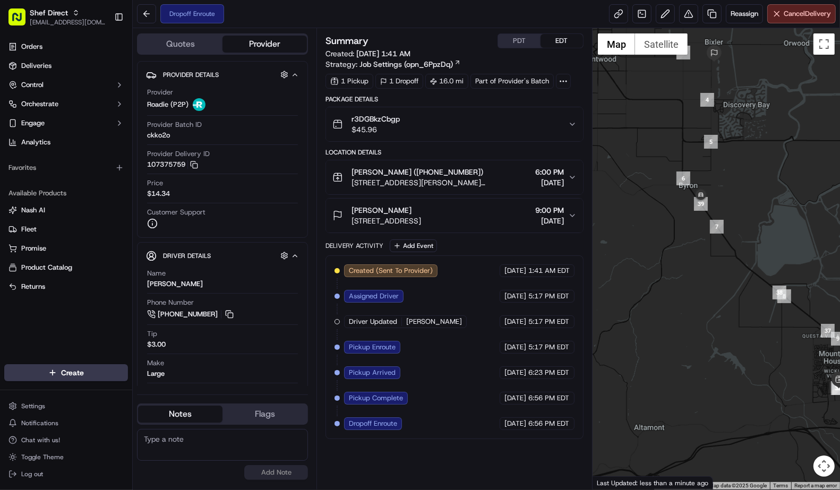
click at [570, 181] on icon "button" at bounding box center [572, 177] width 8 height 8
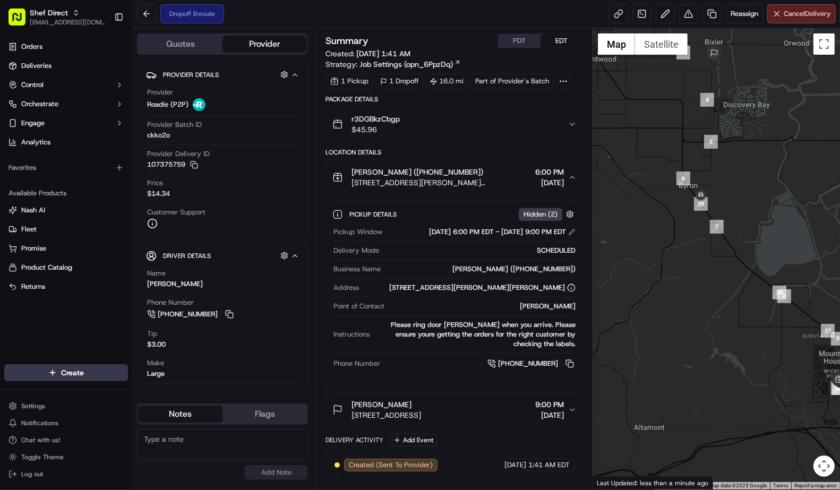
click at [570, 181] on icon "button" at bounding box center [572, 177] width 8 height 8
